Goal: Navigation & Orientation: Go to known website

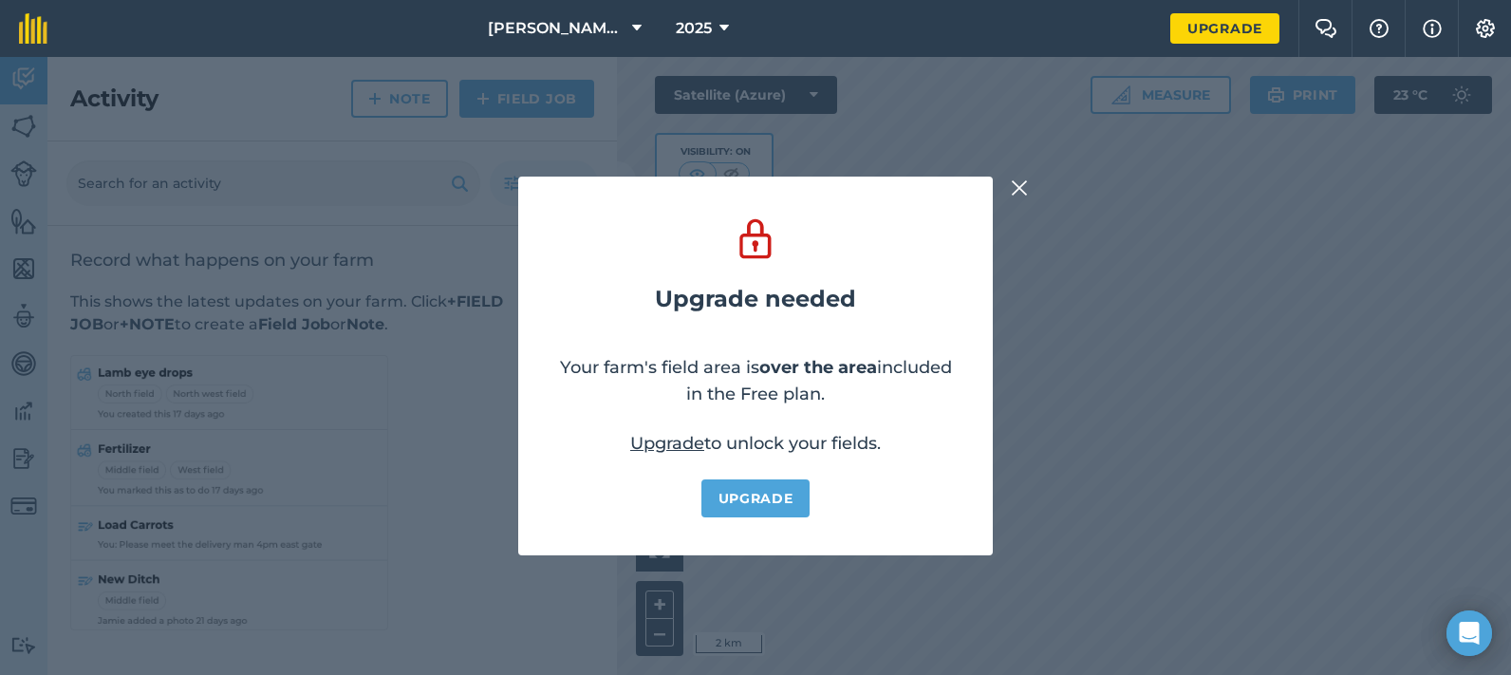
click at [1022, 189] on img at bounding box center [1019, 188] width 17 height 23
